Goal: Information Seeking & Learning: Learn about a topic

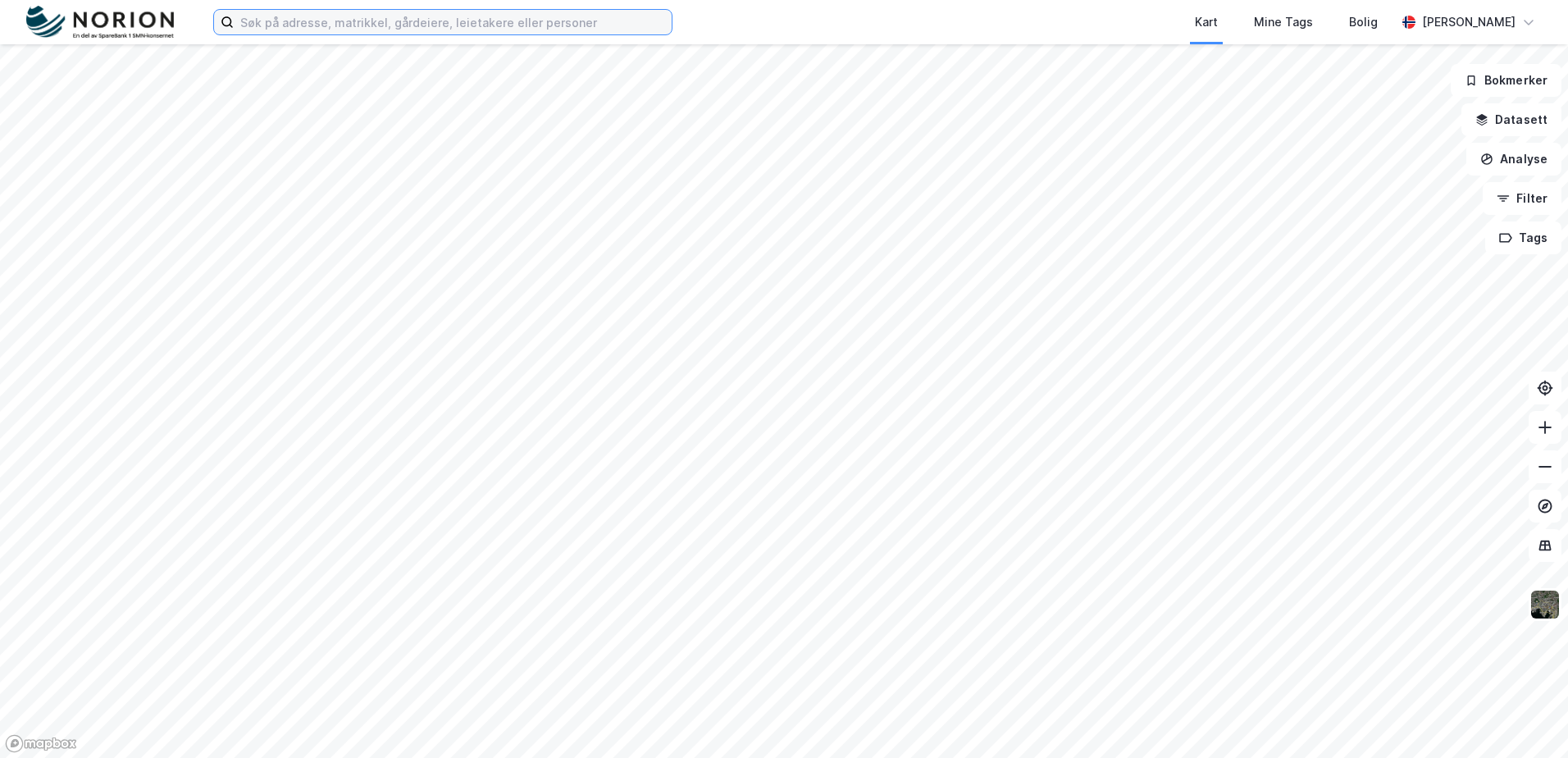
click at [274, 23] on input at bounding box center [453, 22] width 438 height 24
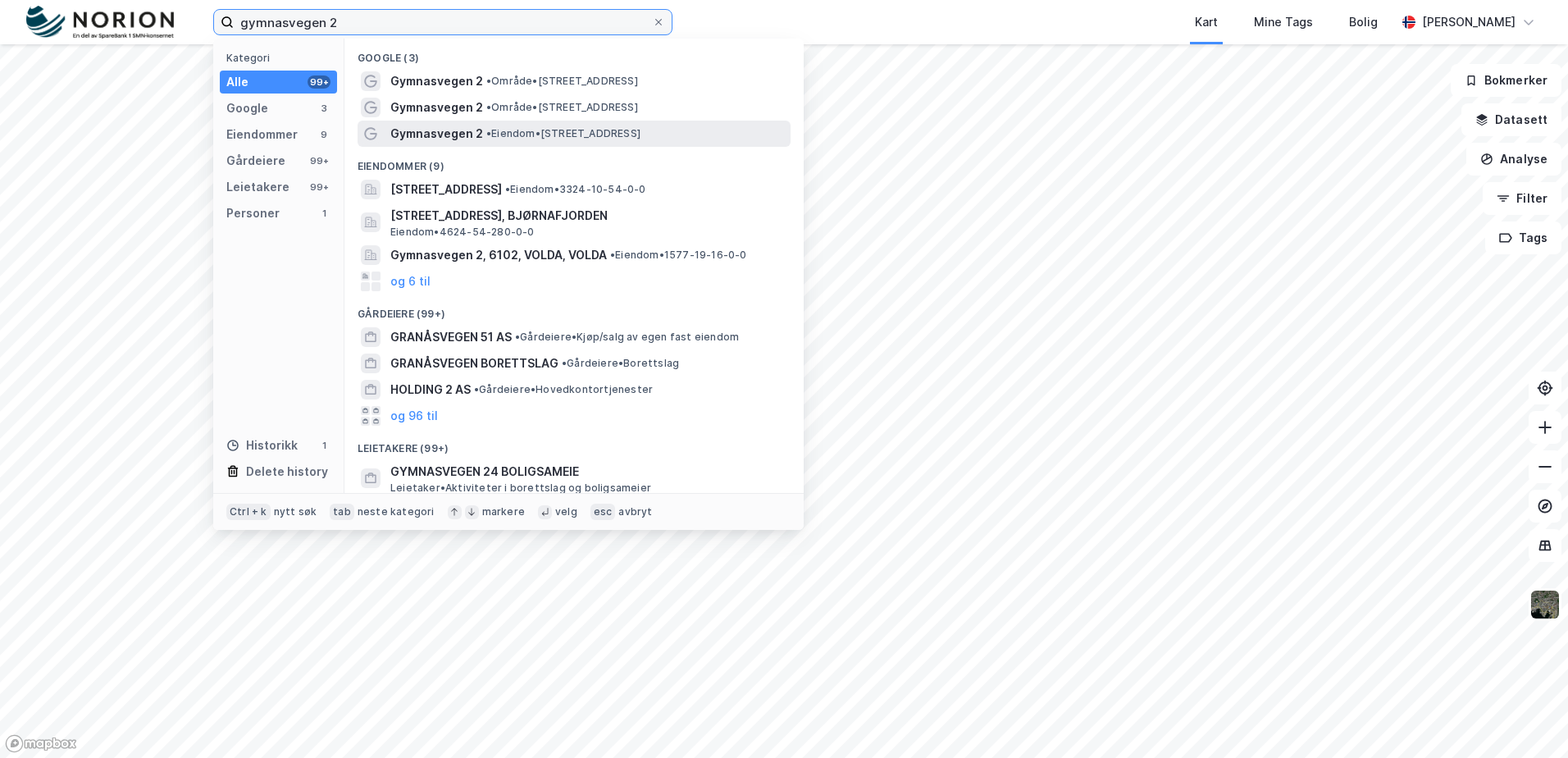
type input "gymnasvegen 2"
click at [621, 145] on div "Gymnasvegen 2 • Eiendom • [STREET_ADDRESS]" at bounding box center [573, 133] width 433 height 26
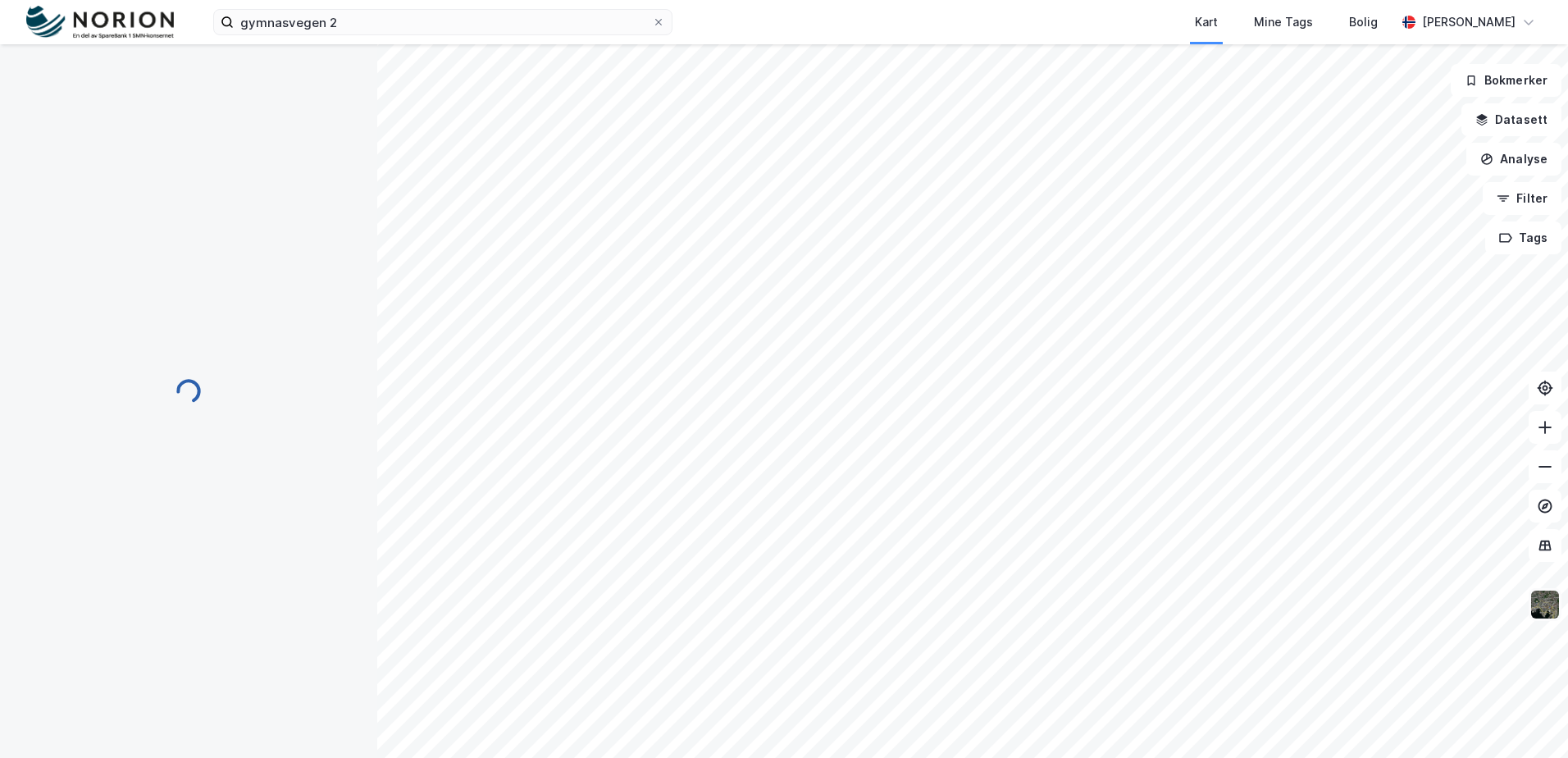
click at [1549, 602] on img at bounding box center [1545, 604] width 32 height 32
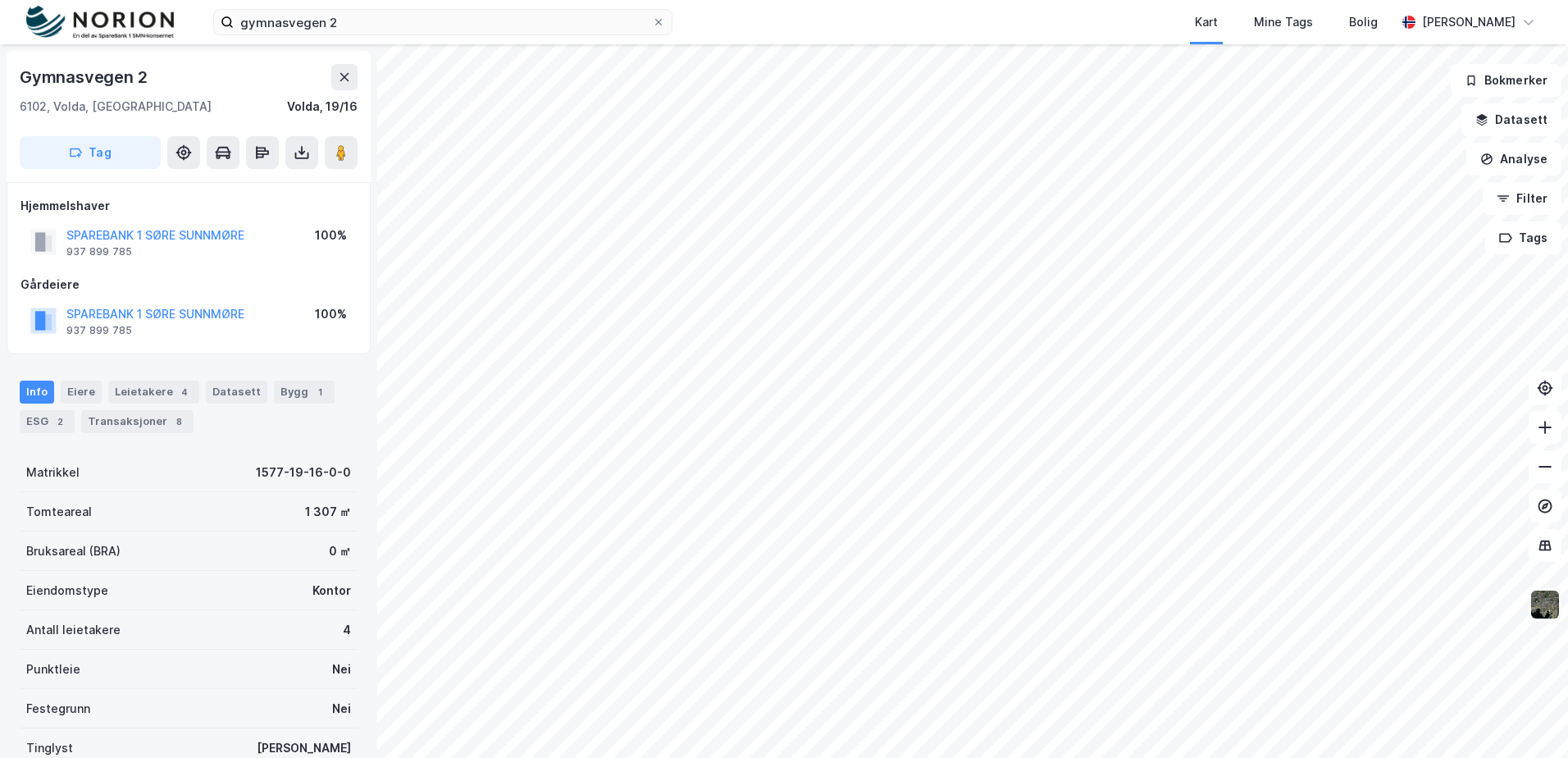
click at [1549, 607] on img at bounding box center [1545, 604] width 32 height 32
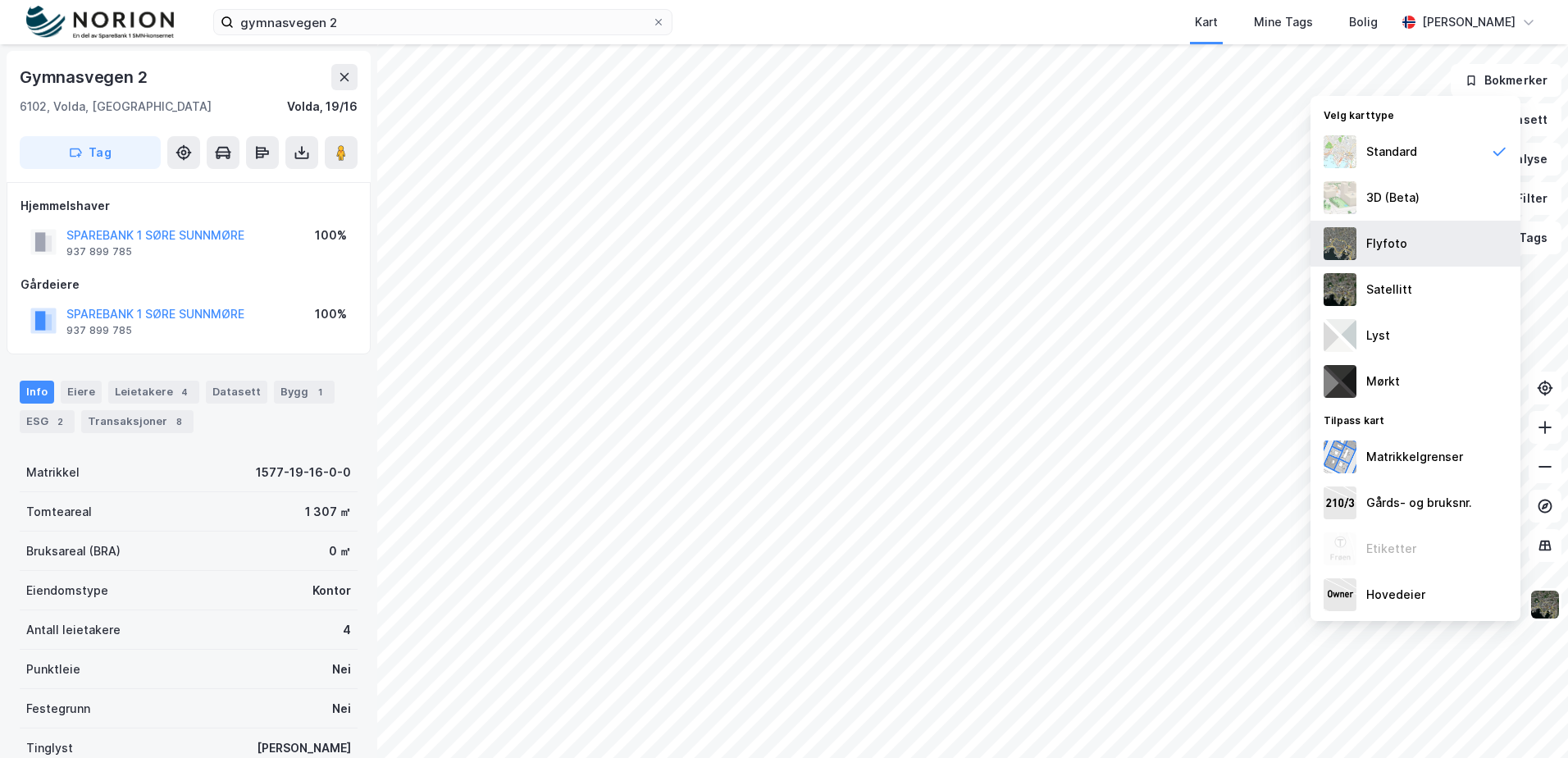
click at [1387, 241] on div "Flyfoto" at bounding box center [1387, 244] width 41 height 20
click at [1553, 602] on img at bounding box center [1545, 604] width 32 height 32
